Goal: Information Seeking & Learning: Obtain resource

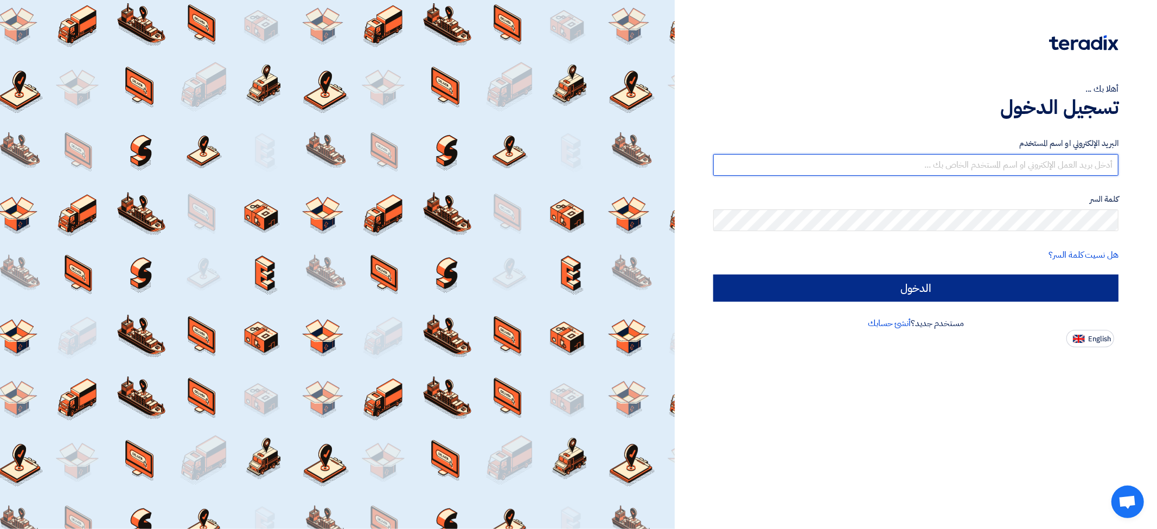
type input "hardox2001@hotmail.com"
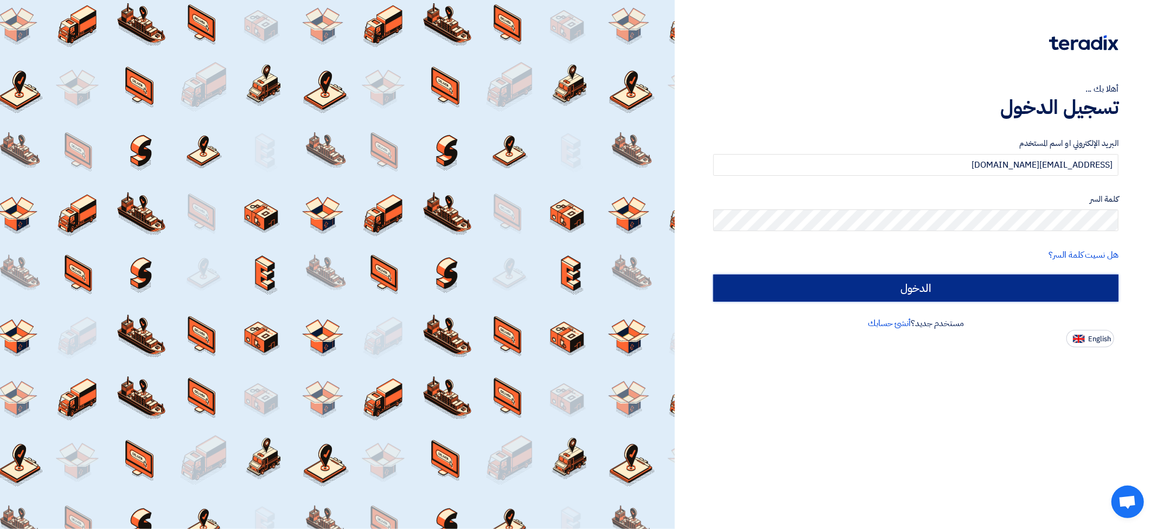
click at [917, 296] on input "الدخول" at bounding box center [915, 287] width 405 height 27
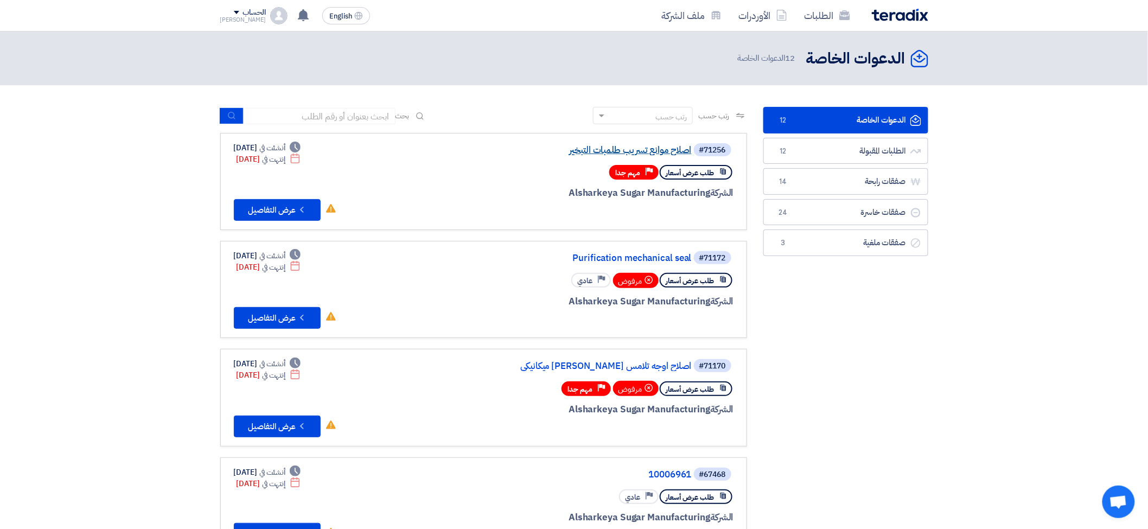
click at [599, 148] on link "اصلاح موانع تسريب طلمبات التبخير" at bounding box center [583, 150] width 217 height 10
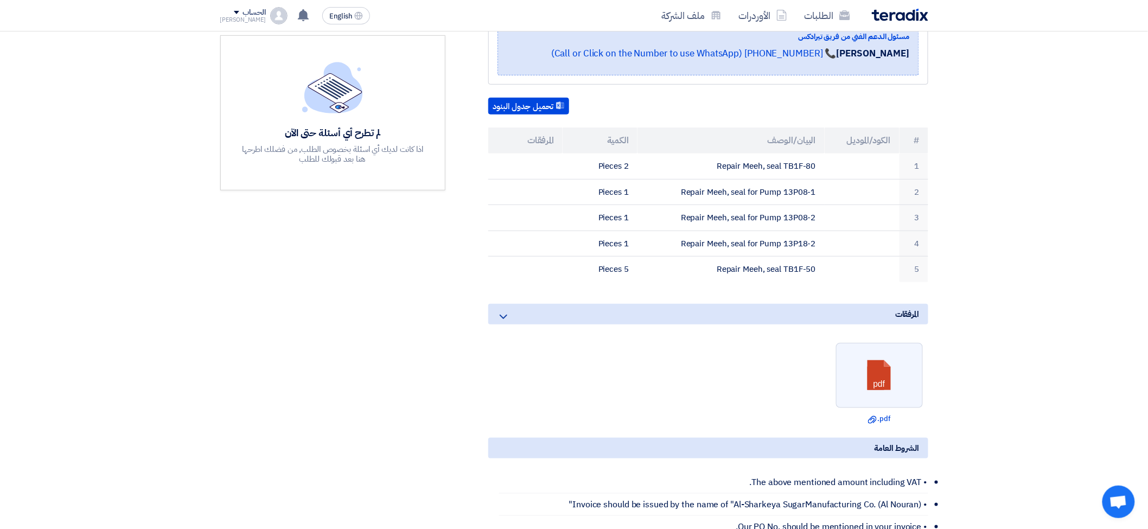
scroll to position [241, 0]
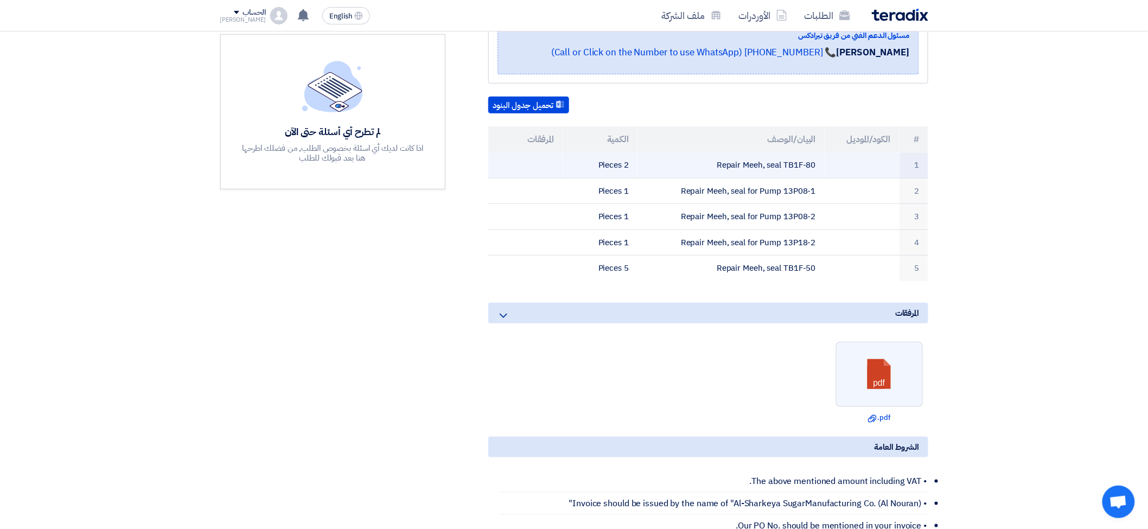
drag, startPoint x: 714, startPoint y: 161, endPoint x: 815, endPoint y: 167, distance: 101.1
click at [815, 167] on td "Repair Meeh, seal TB1F-80" at bounding box center [730, 164] width 187 height 25
copy td "Repair Meeh, seal TB1F-80"
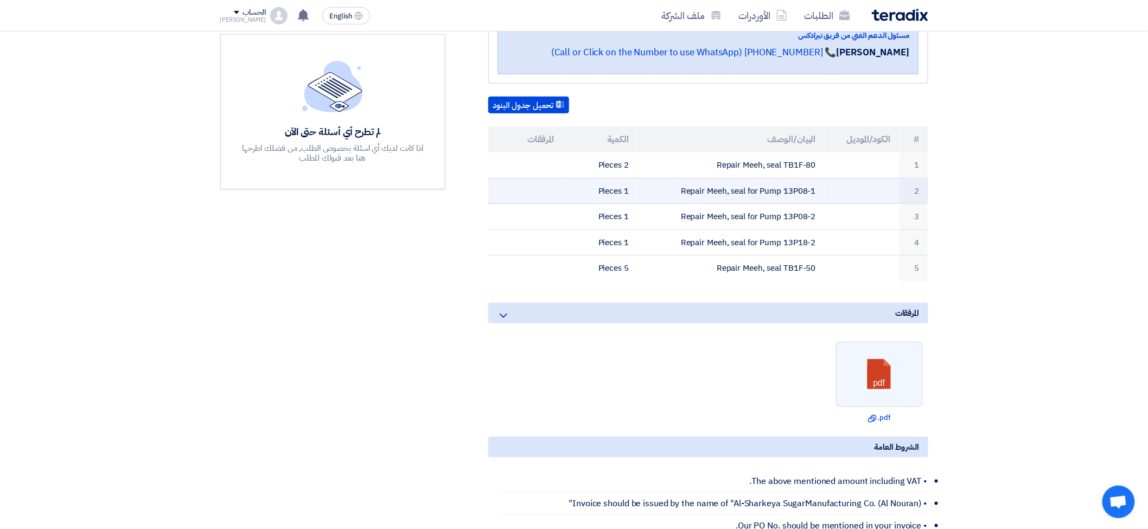
click at [772, 190] on td "Repair Meeh, seal for Pump 13P08-1" at bounding box center [730, 191] width 187 height 26
copy tr "Repair Meeh, seal for Pump 13P08-1"
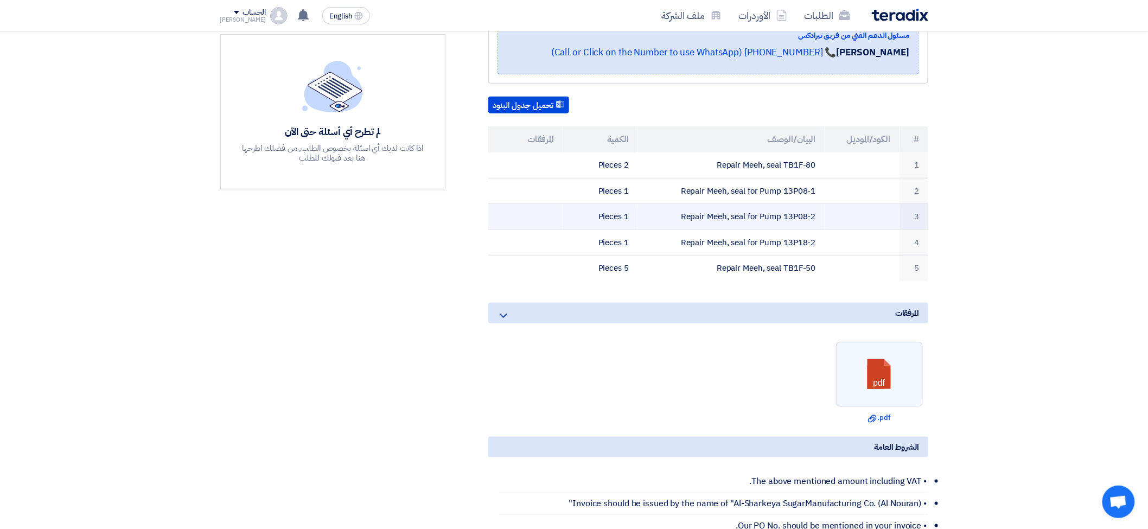
click at [783, 210] on td "Repair Meeh, seal for Pump 13P08-2" at bounding box center [730, 217] width 187 height 26
copy tr "Repair Meeh, seal for Pump 13P08-2"
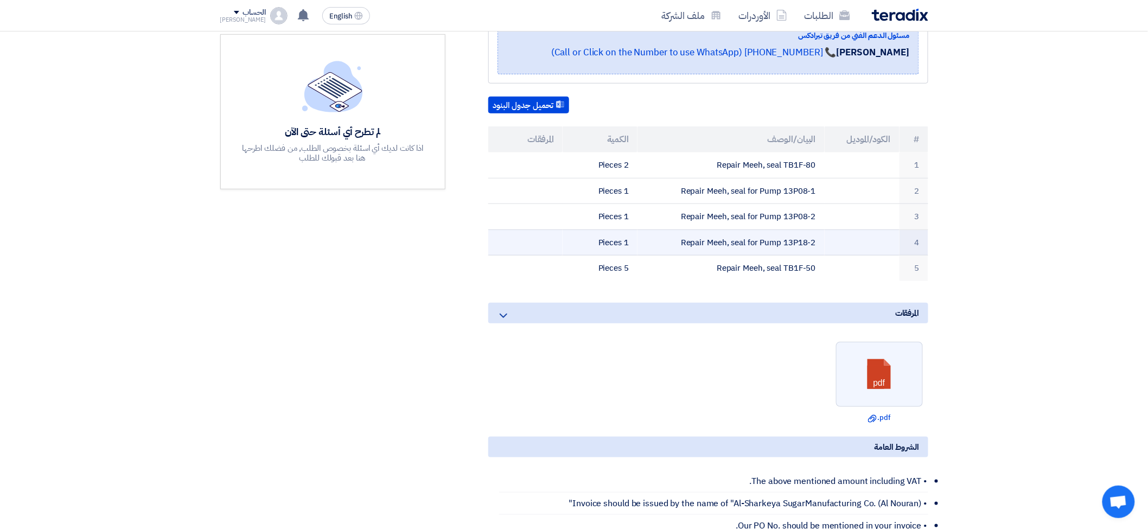
click at [749, 239] on td "Repair Meeh, seal for Pump 13P18-2" at bounding box center [730, 242] width 187 height 26
copy tr "Repair Meeh, seal for Pump 13P18-2"
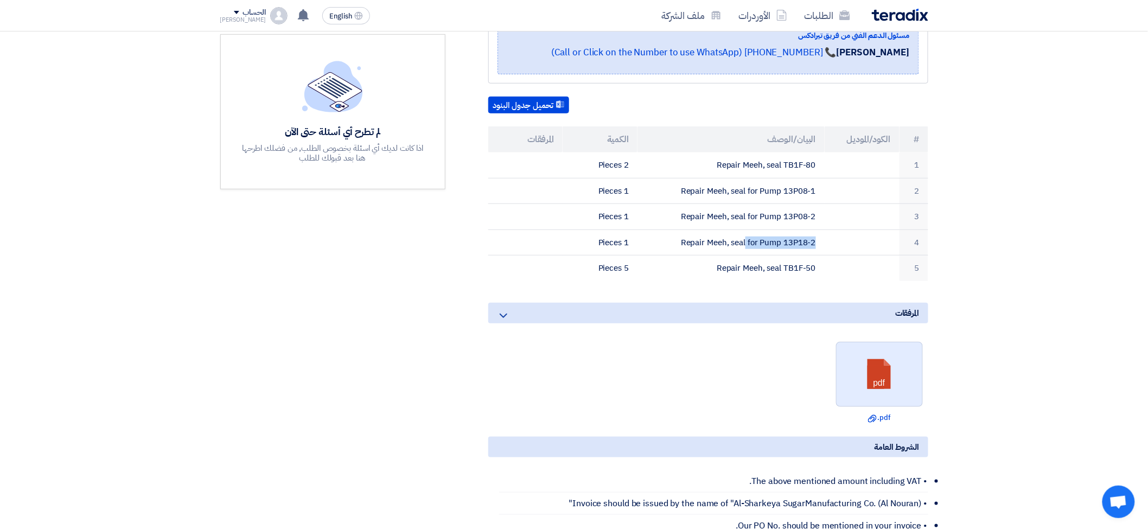
click at [890, 366] on link at bounding box center [879, 374] width 87 height 65
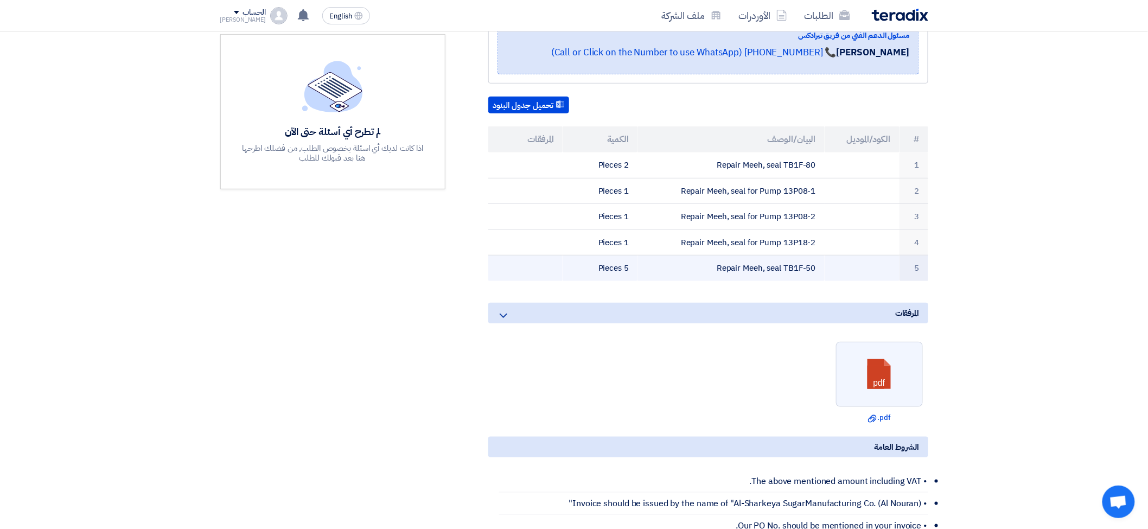
click at [762, 267] on td "Repair Meeh, seal TB1F-50" at bounding box center [730, 267] width 187 height 25
copy tr "Repair Meeh, seal TB1F-50"
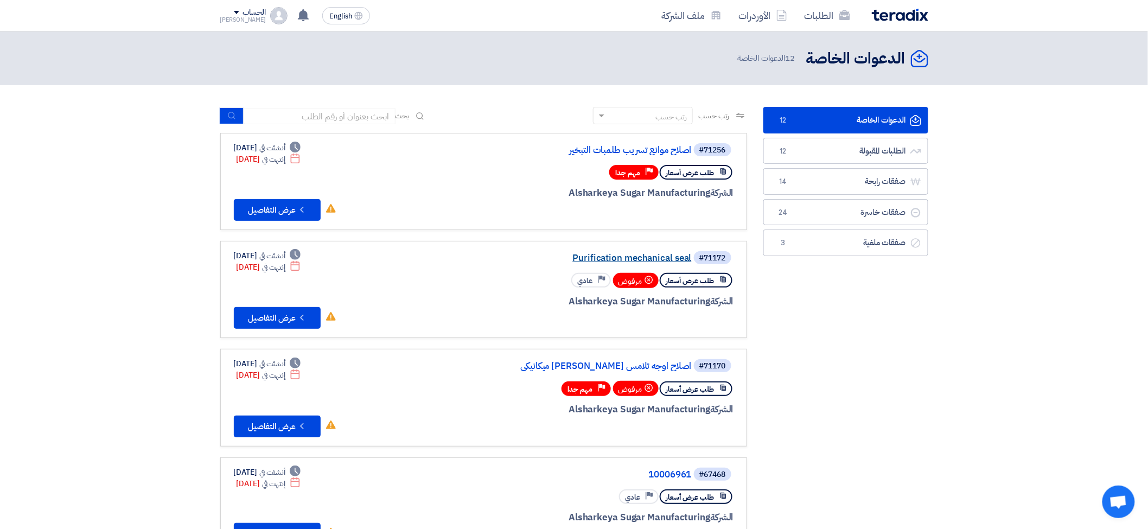
click at [641, 253] on link "Purification mechanical seal" at bounding box center [583, 258] width 217 height 10
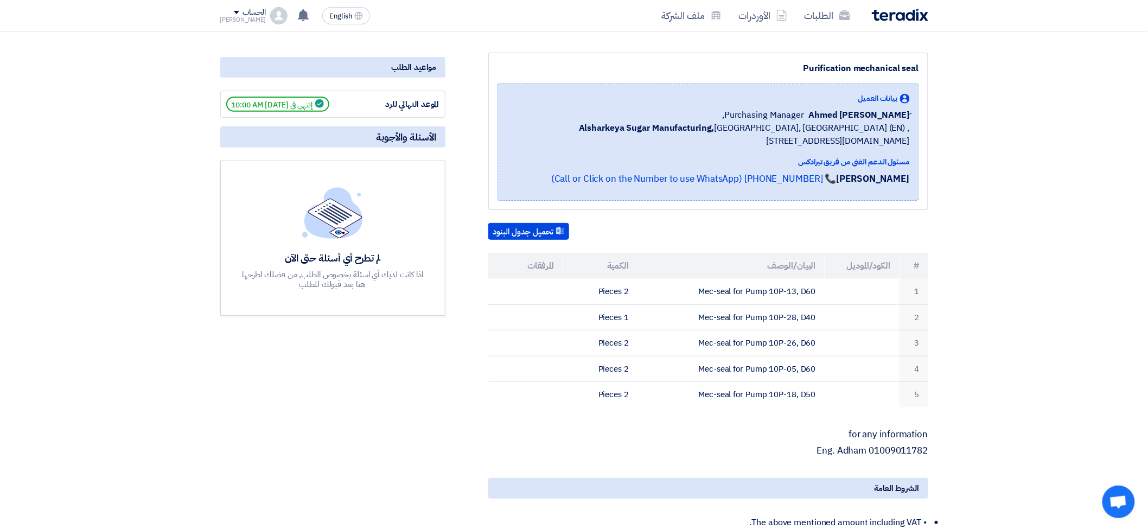
scroll to position [120, 0]
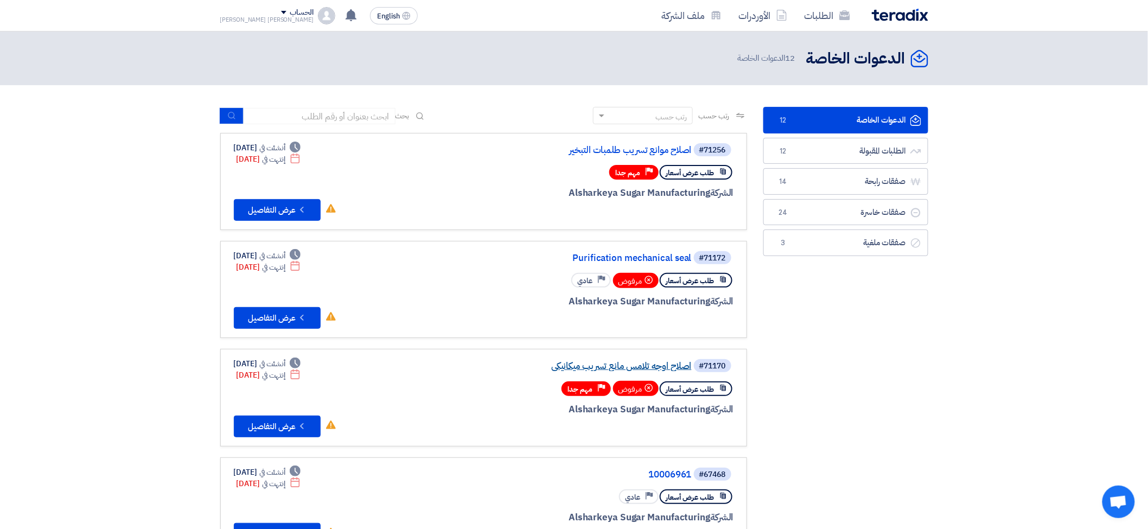
click at [651, 366] on link "اصلاح اوجه تلامس مانع تسريب ميكانيكي" at bounding box center [583, 366] width 217 height 10
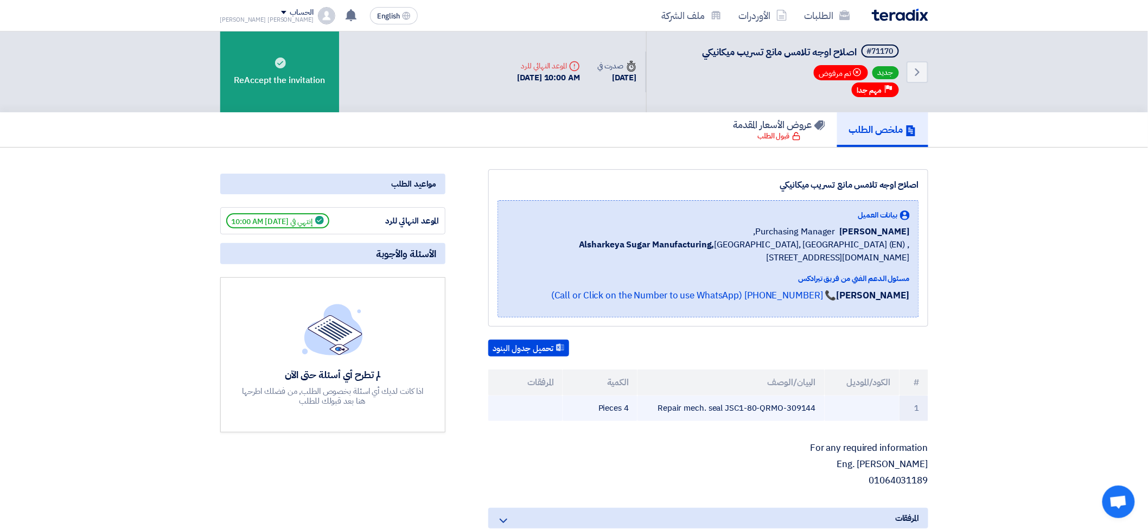
click at [764, 405] on td "Repair mech. seal JSC1-80-QRMO-309144" at bounding box center [730, 407] width 187 height 25
copy tr "Repair mech. seal JSC1-80-QRMO-309144"
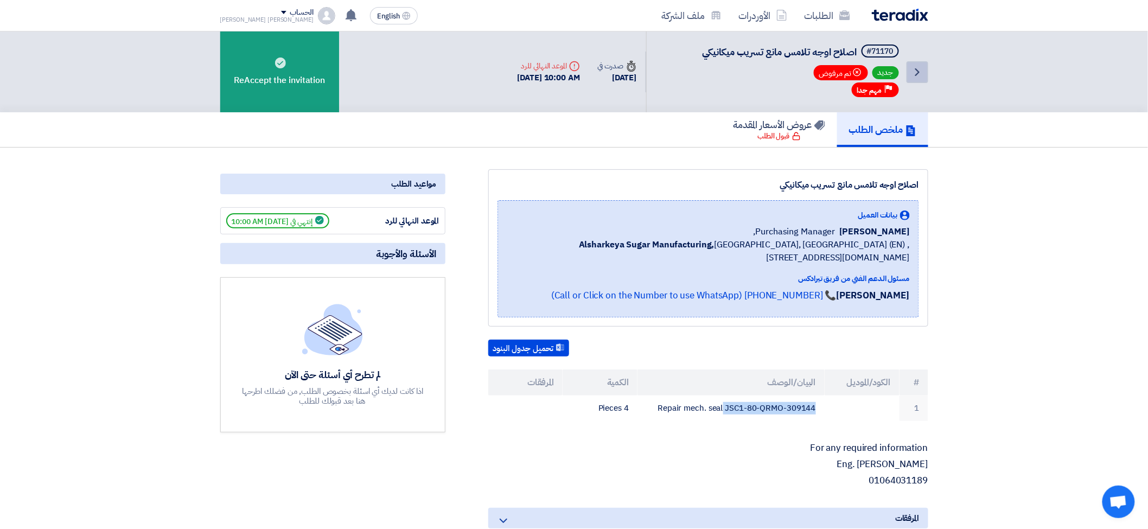
click at [921, 77] on link "Back" at bounding box center [917, 72] width 22 height 22
